Goal: Transaction & Acquisition: Purchase product/service

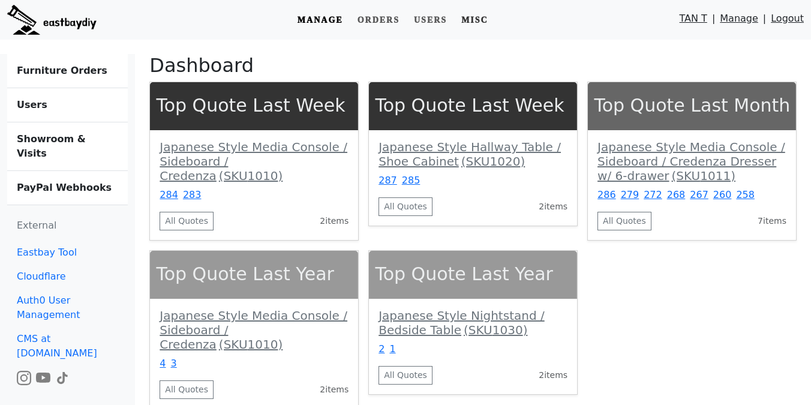
click at [478, 26] on link "Misc" at bounding box center [475, 20] width 37 height 22
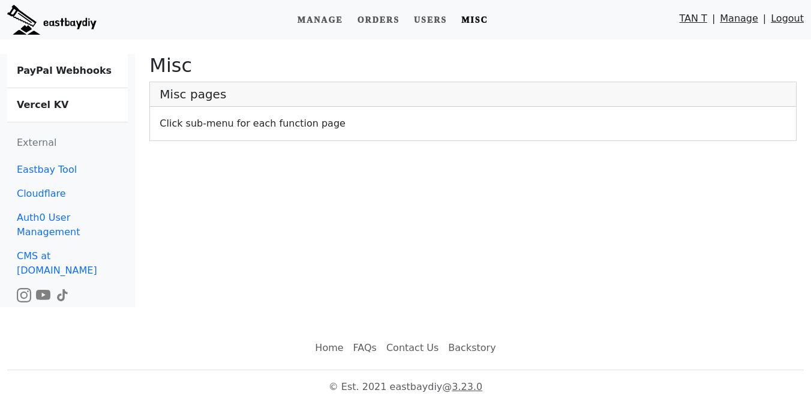
click at [34, 93] on link "Vercel KV" at bounding box center [67, 105] width 121 height 34
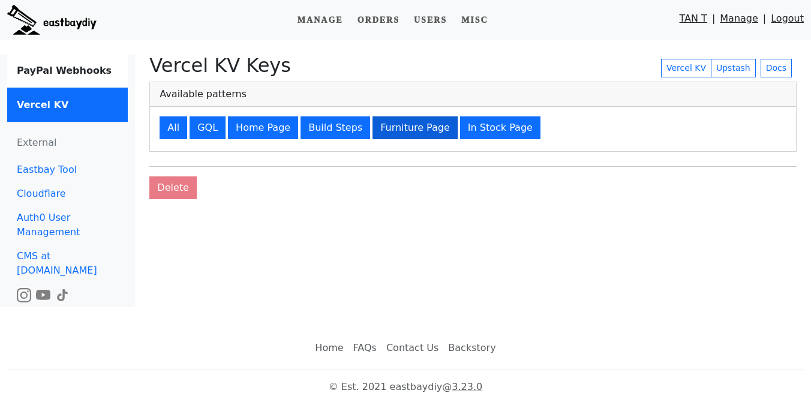
click at [407, 131] on button "Furniture Page" at bounding box center [415, 127] width 85 height 23
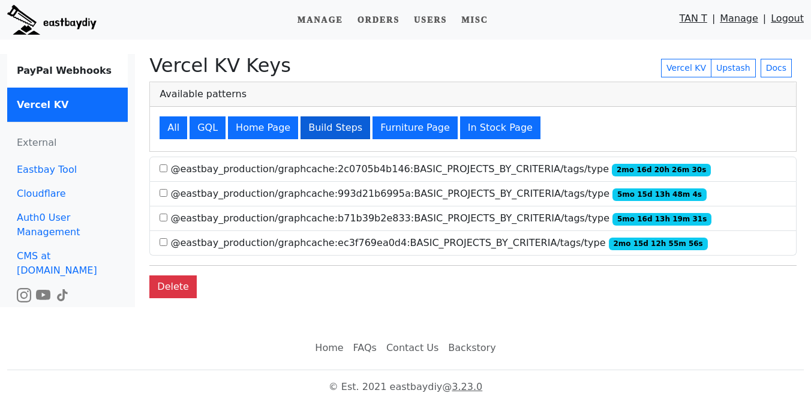
click at [319, 127] on button "Build Steps" at bounding box center [336, 127] width 70 height 23
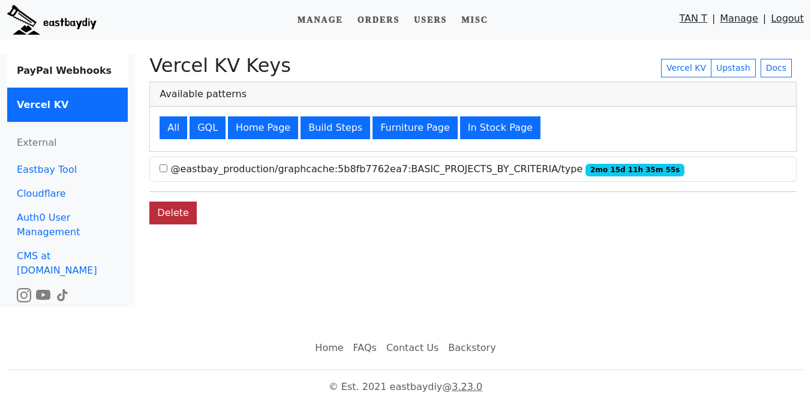
click at [179, 209] on button "Delete" at bounding box center [172, 213] width 47 height 23
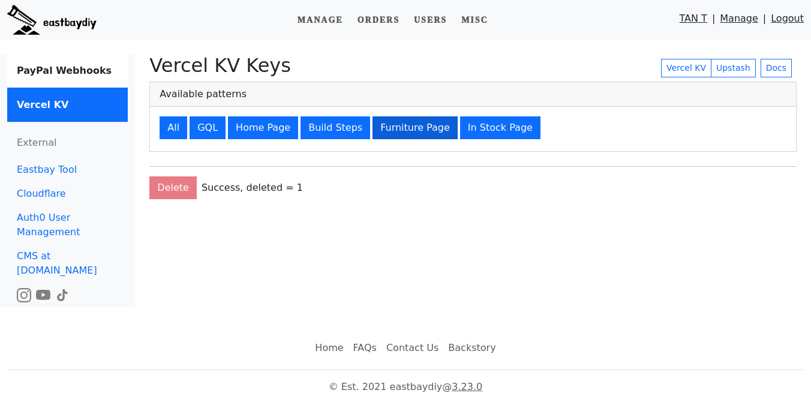
click at [392, 130] on button "Furniture Page" at bounding box center [415, 127] width 85 height 23
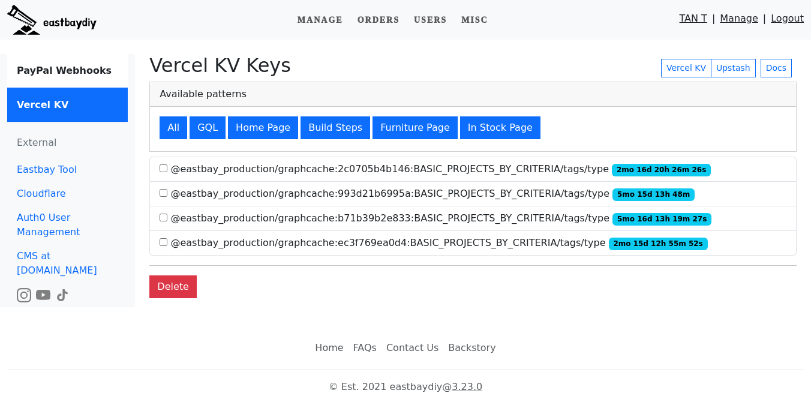
click at [56, 29] on img at bounding box center [51, 20] width 89 height 30
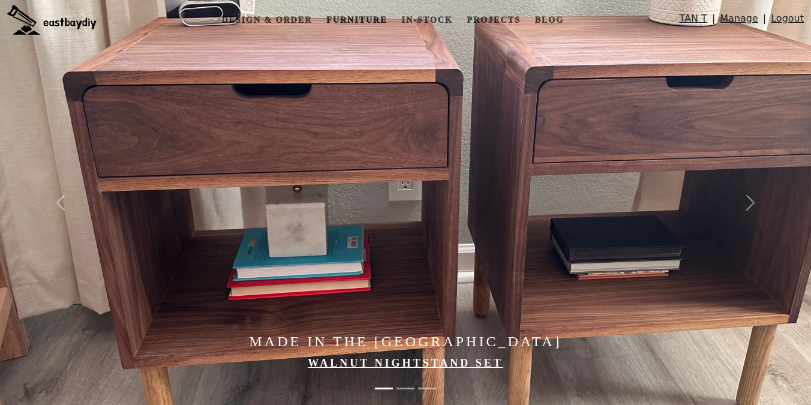
click at [346, 19] on link "Furniture" at bounding box center [357, 20] width 70 height 22
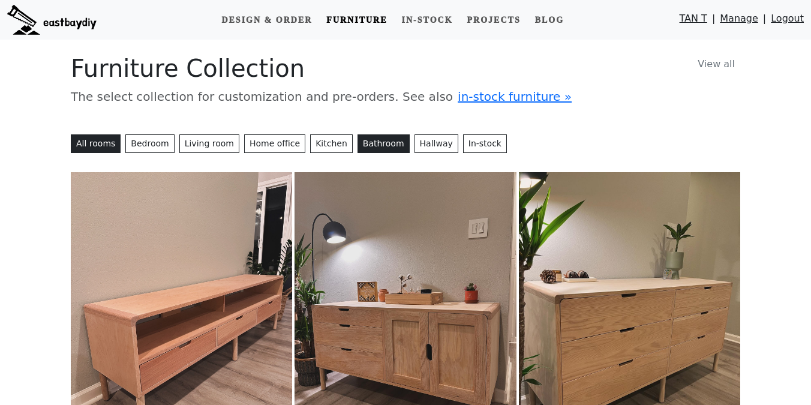
click at [382, 148] on button "Bathroom" at bounding box center [384, 143] width 52 height 19
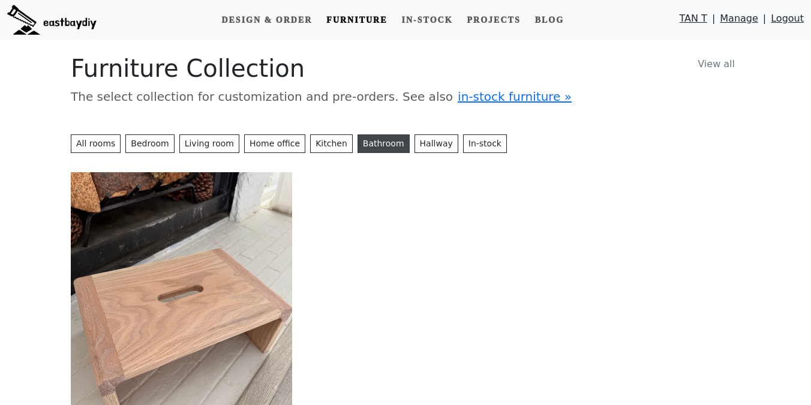
scroll to position [2, 0]
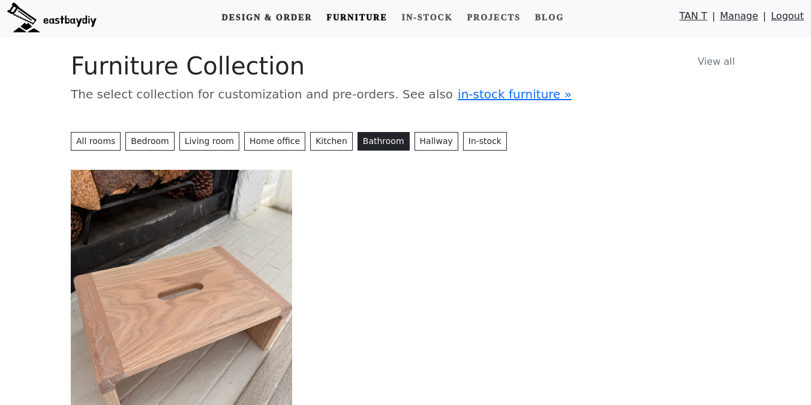
click at [257, 13] on link "Design & Order" at bounding box center [267, 18] width 100 height 22
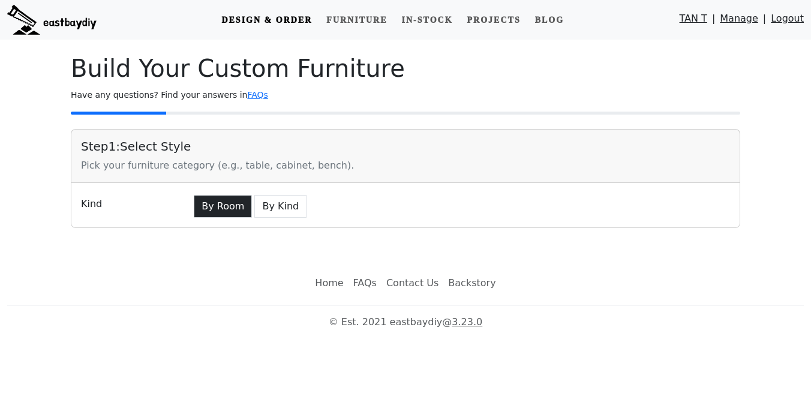
click at [212, 208] on button "By Room" at bounding box center [223, 206] width 58 height 23
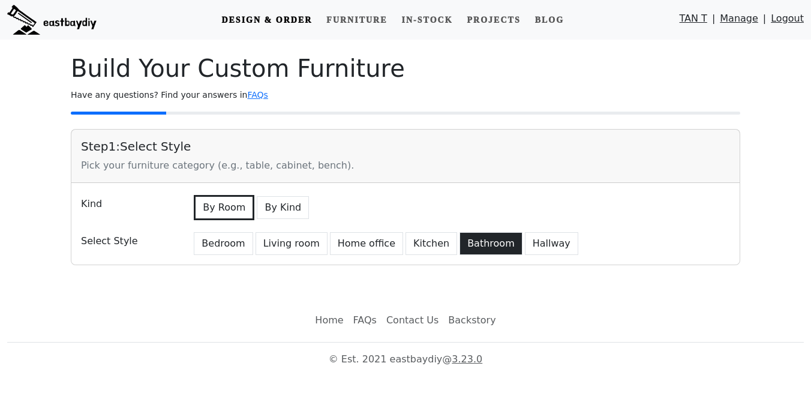
click at [477, 246] on button "Bathroom" at bounding box center [491, 243] width 63 height 23
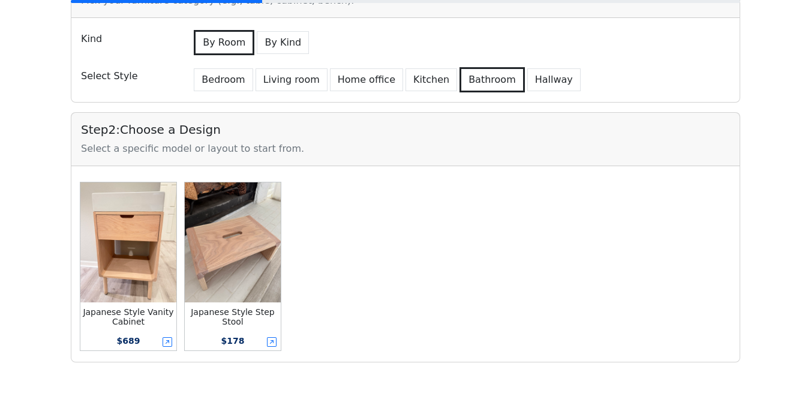
click at [64, 244] on div "Build Your Custom Furniture Have any questions? Find your answers in FAQs Step …" at bounding box center [406, 126] width 684 height 502
click at [143, 245] on img at bounding box center [128, 242] width 96 height 120
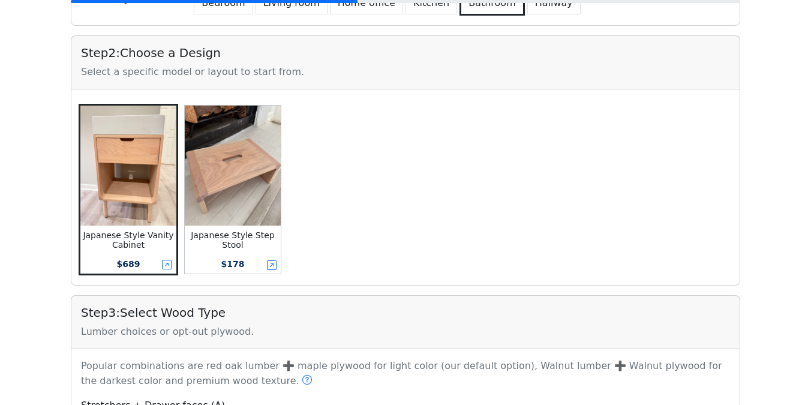
scroll to position [339, 0]
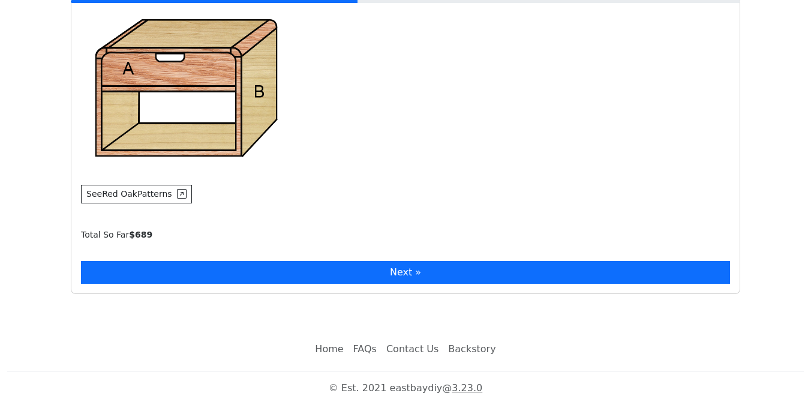
click at [168, 265] on button "Next »" at bounding box center [405, 272] width 649 height 23
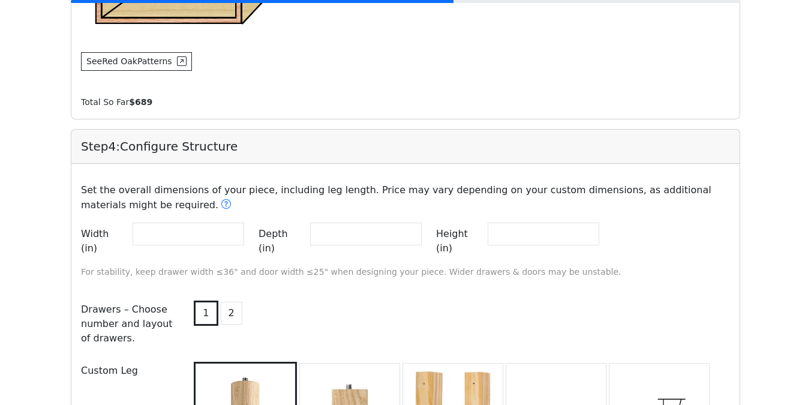
scroll to position [1025, 0]
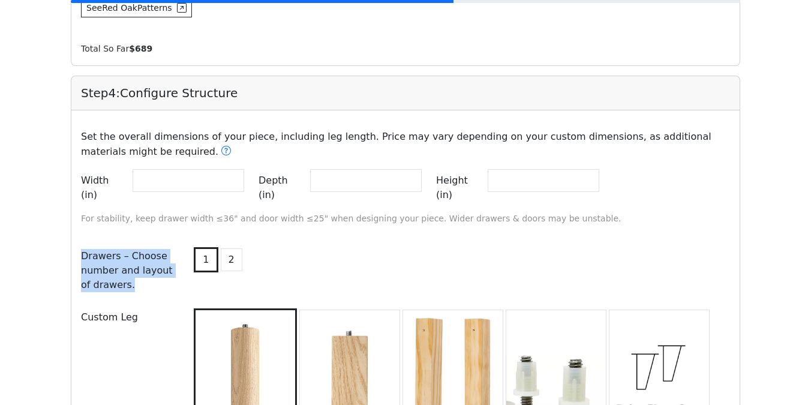
drag, startPoint x: 84, startPoint y: 247, endPoint x: 129, endPoint y: 280, distance: 56.2
click at [129, 280] on div "Drawers – Choose number and layout of drawers." at bounding box center [129, 271] width 110 height 52
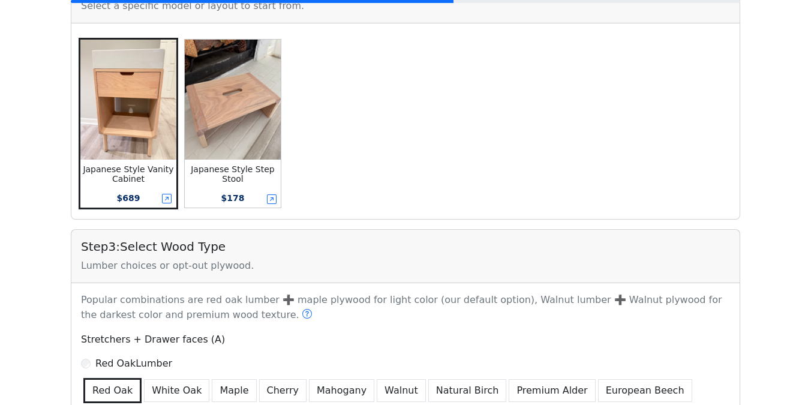
scroll to position [374, 0]
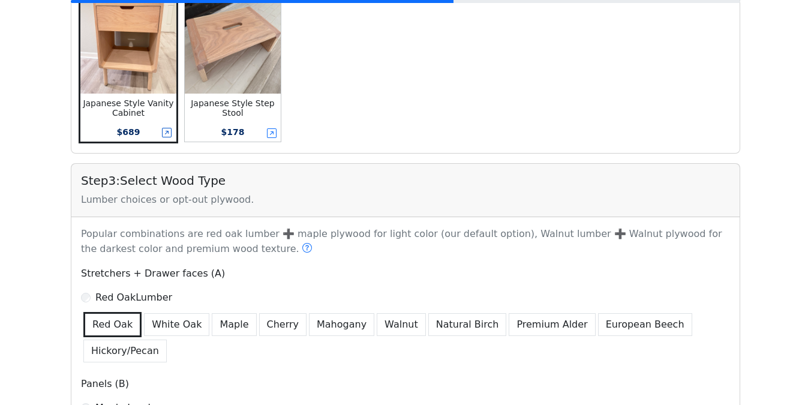
click at [166, 133] on icon at bounding box center [167, 133] width 10 height 10
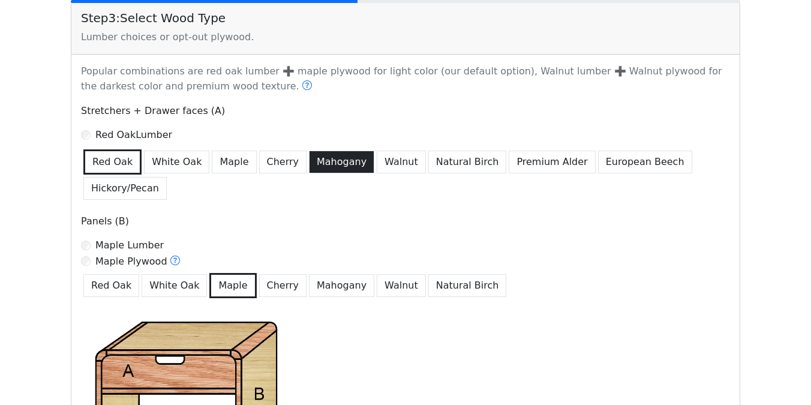
scroll to position [538, 0]
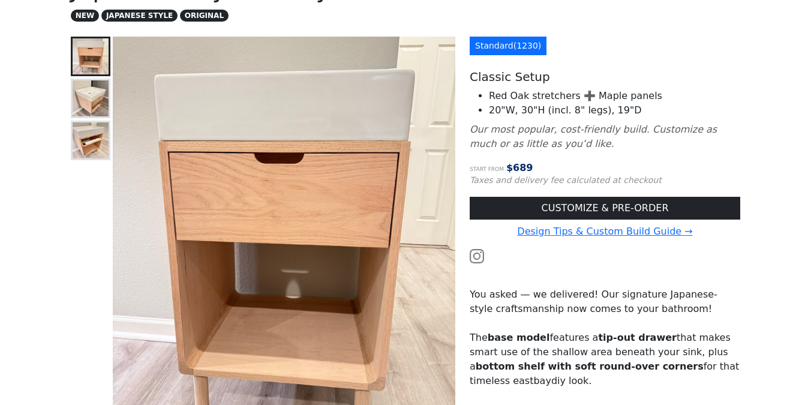
scroll to position [37, 0]
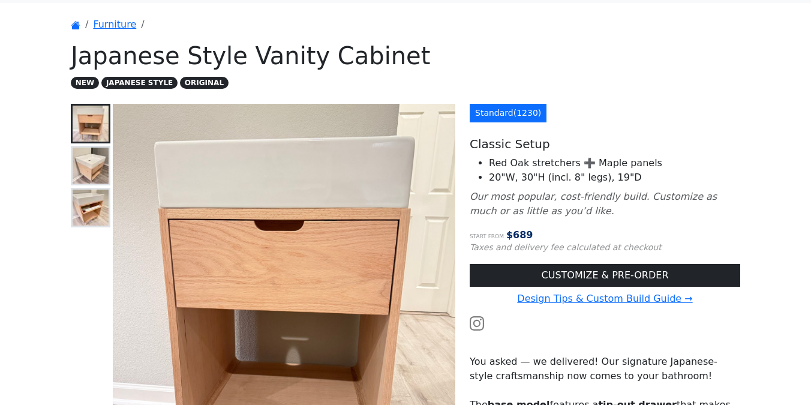
click at [76, 157] on img at bounding box center [91, 166] width 36 height 36
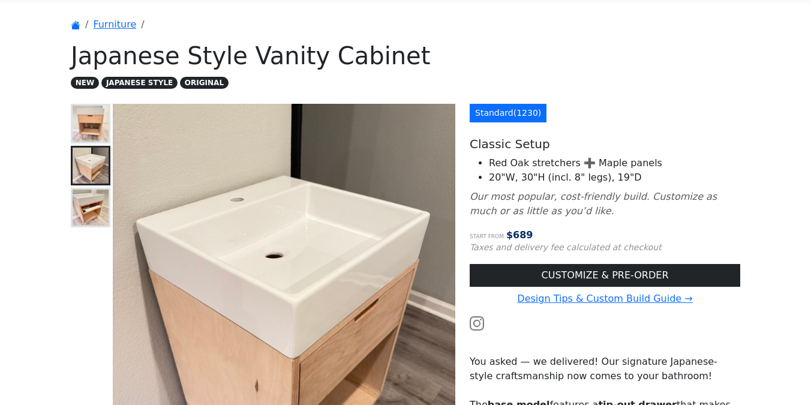
click at [108, 226] on button at bounding box center [91, 208] width 40 height 40
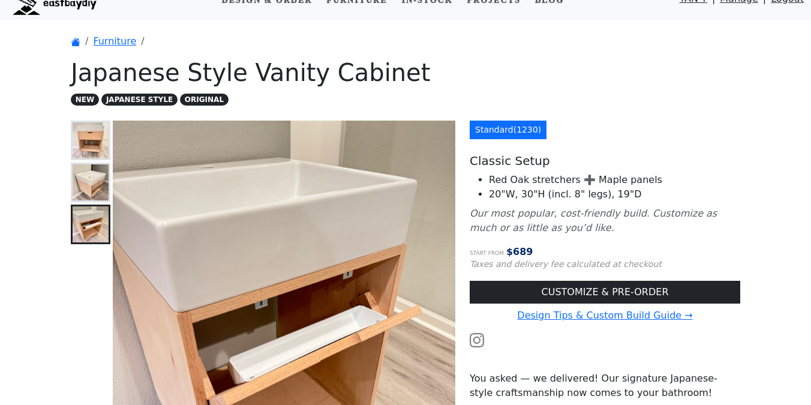
scroll to position [0, 0]
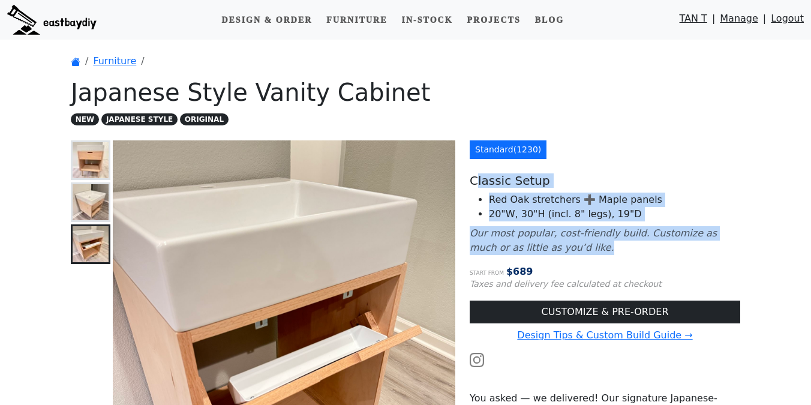
drag, startPoint x: 475, startPoint y: 182, endPoint x: 574, endPoint y: 256, distance: 123.5
click at [574, 256] on div "Standard ( 1230 ) Classic Setup Red Oak stretchers ➕ Maple panels 20"W, 30"H (i…" at bounding box center [605, 411] width 285 height 543
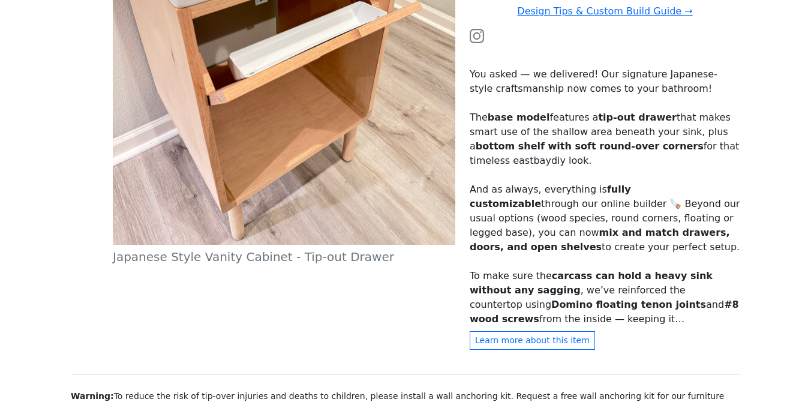
scroll to position [356, 0]
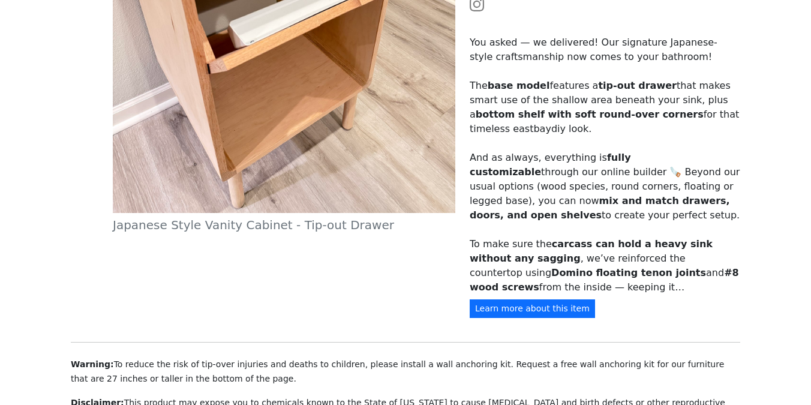
click at [552, 316] on button "Learn more about this item" at bounding box center [532, 308] width 125 height 19
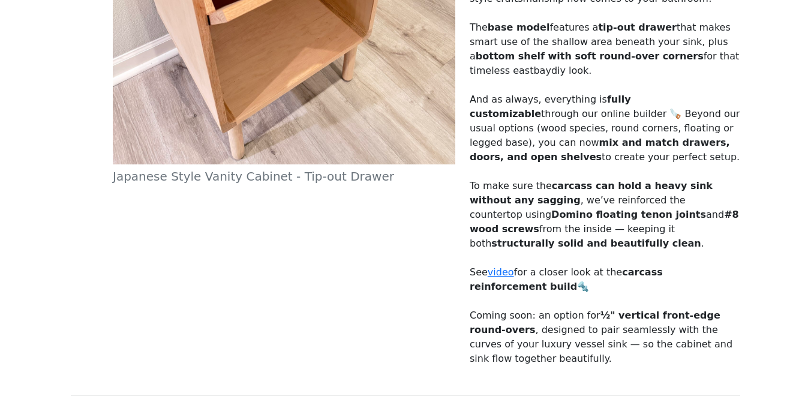
scroll to position [405, 0]
drag, startPoint x: 537, startPoint y: 151, endPoint x: 595, endPoint y: 284, distance: 145.6
click at [595, 284] on div "You asked — we delivered! Our signature Japanese-style craftsmanship now comes …" at bounding box center [605, 171] width 271 height 389
click at [595, 237] on strong "structurally solid and beautifully clean" at bounding box center [596, 242] width 209 height 11
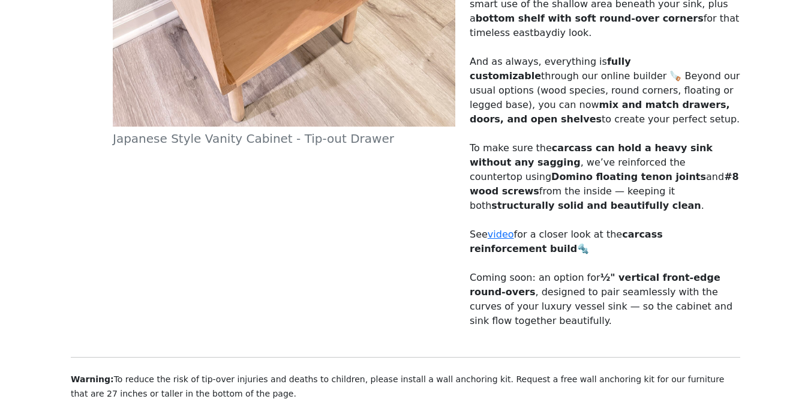
scroll to position [447, 0]
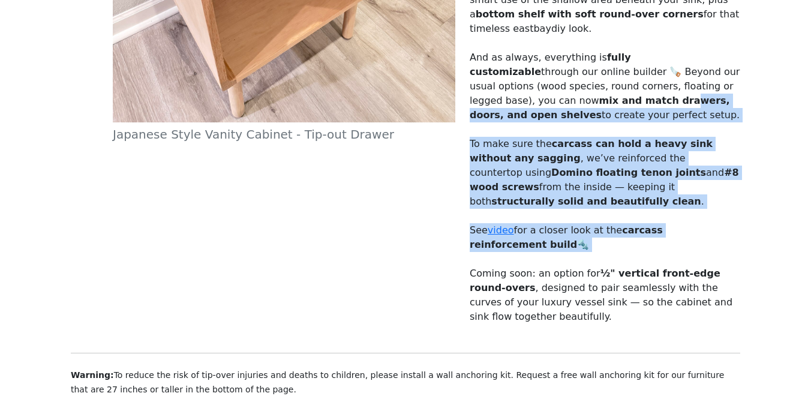
drag, startPoint x: 519, startPoint y: 104, endPoint x: 569, endPoint y: 243, distance: 148.1
click at [568, 243] on div "You asked — we delivered! Our signature Japanese-style craftsmanship now comes …" at bounding box center [605, 129] width 271 height 389
click at [569, 245] on div "You asked — we delivered! Our signature Japanese-style craftsmanship now comes …" at bounding box center [605, 129] width 271 height 389
drag, startPoint x: 547, startPoint y: 99, endPoint x: 576, endPoint y: 259, distance: 162.2
click at [575, 259] on div "You asked — we delivered! Our signature Japanese-style craftsmanship now comes …" at bounding box center [605, 129] width 271 height 389
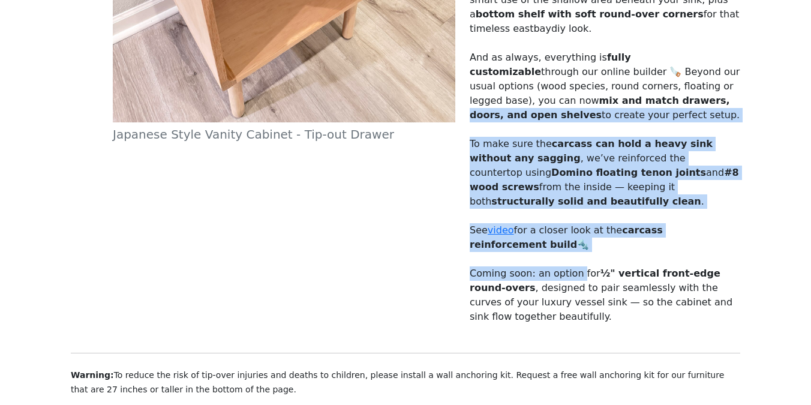
click at [576, 266] on p "Coming soon: an option for ½" vertical front-edge round-overs , designed to pai…" at bounding box center [605, 295] width 271 height 58
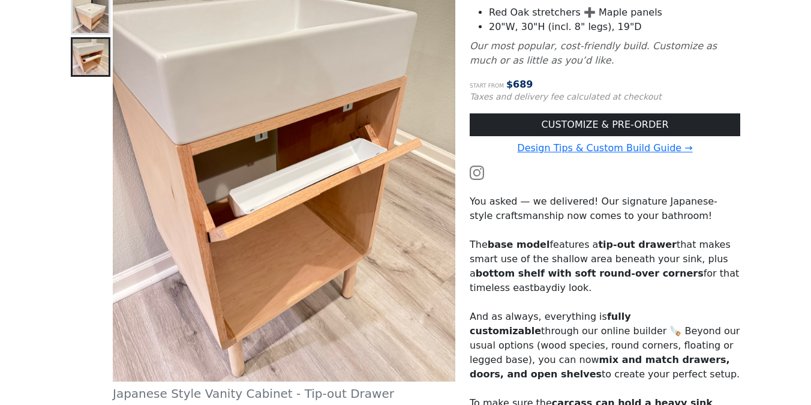
scroll to position [226, 0]
